Goal: Information Seeking & Learning: Compare options

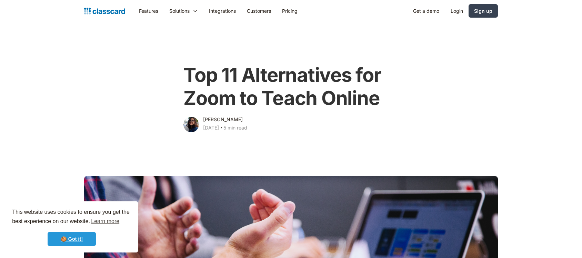
drag, startPoint x: 71, startPoint y: 237, endPoint x: 58, endPoint y: 200, distance: 39.5
click at [71, 236] on link "🍪 Got it!" at bounding box center [72, 239] width 48 height 14
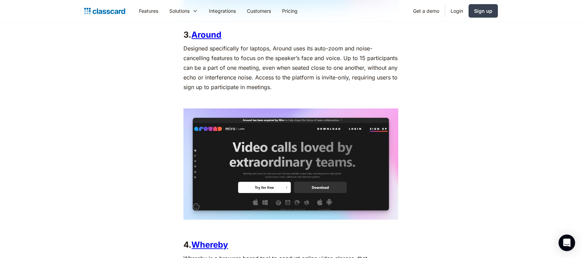
scroll to position [967, 0]
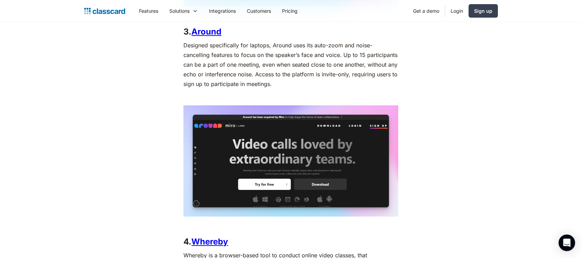
click at [211, 32] on link "Around" at bounding box center [206, 32] width 30 height 10
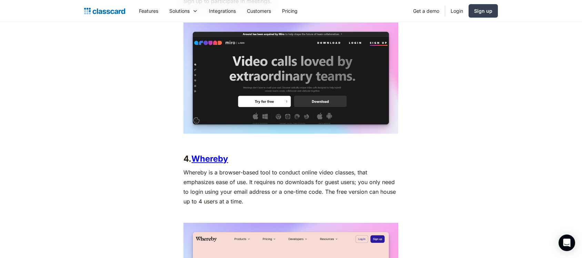
scroll to position [1042, 0]
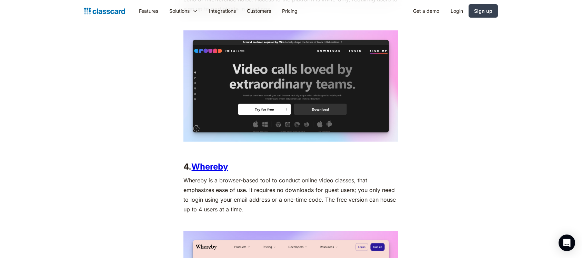
click at [215, 167] on link "Whereby" at bounding box center [209, 166] width 37 height 10
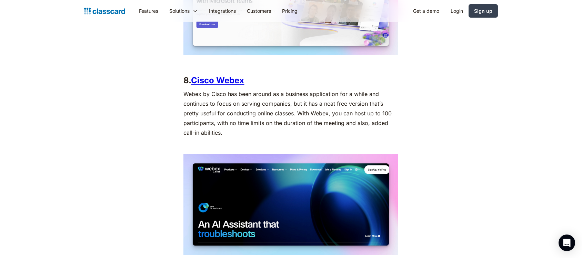
scroll to position [2005, 0]
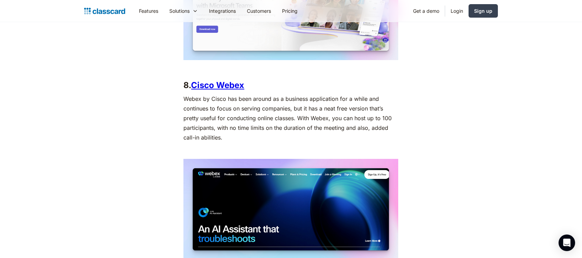
click at [222, 86] on link "Cisco Webex" at bounding box center [217, 85] width 53 height 10
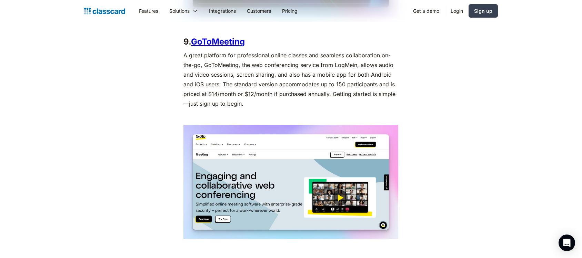
scroll to position [2256, 0]
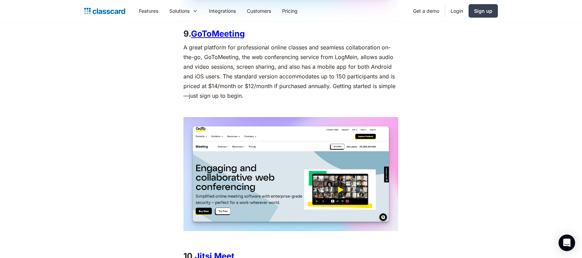
click at [232, 34] on link "GoToMeeting" at bounding box center [218, 34] width 54 height 10
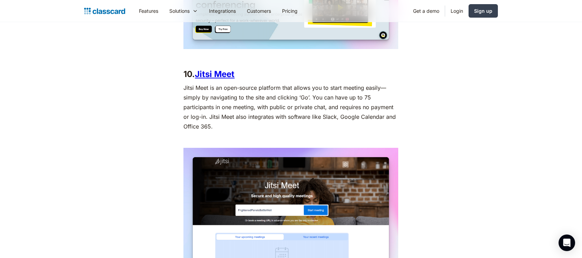
scroll to position [2438, 0]
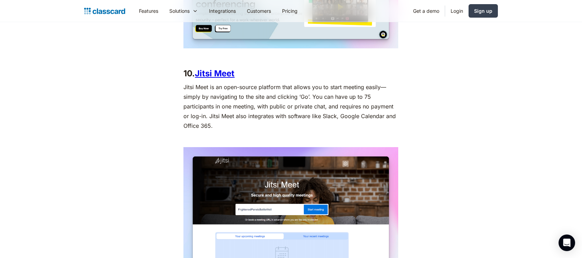
click at [208, 77] on link "Jitsi Meet" at bounding box center [215, 73] width 40 height 10
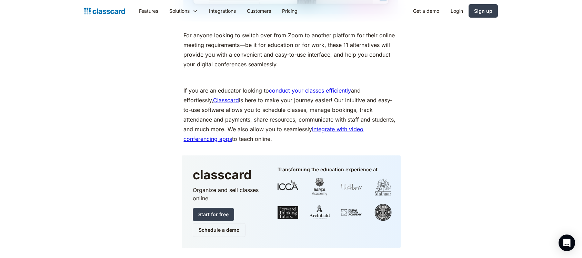
scroll to position [2942, 0]
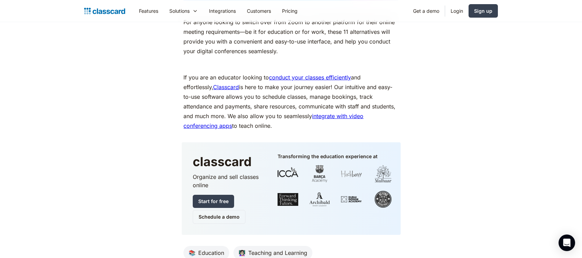
click at [213, 86] on link "Classcard" at bounding box center [226, 86] width 26 height 7
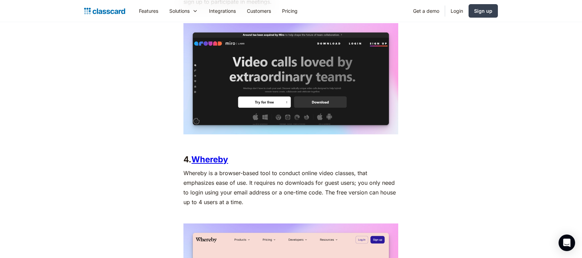
scroll to position [975, 0]
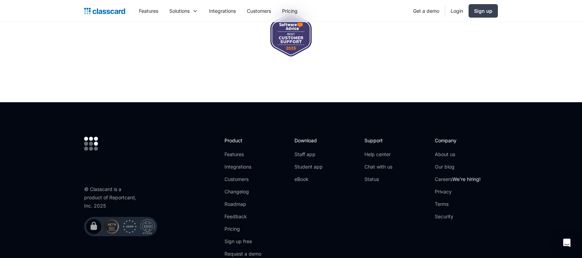
scroll to position [2388, 0]
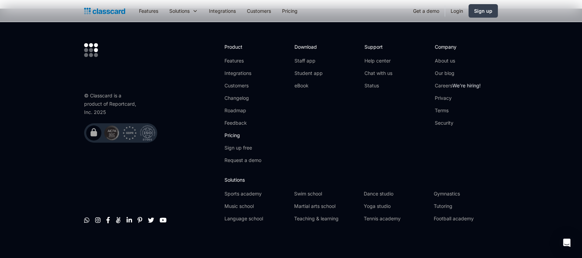
click at [232, 132] on link "Pricing" at bounding box center [242, 135] width 37 height 7
